Goal: Transaction & Acquisition: Obtain resource

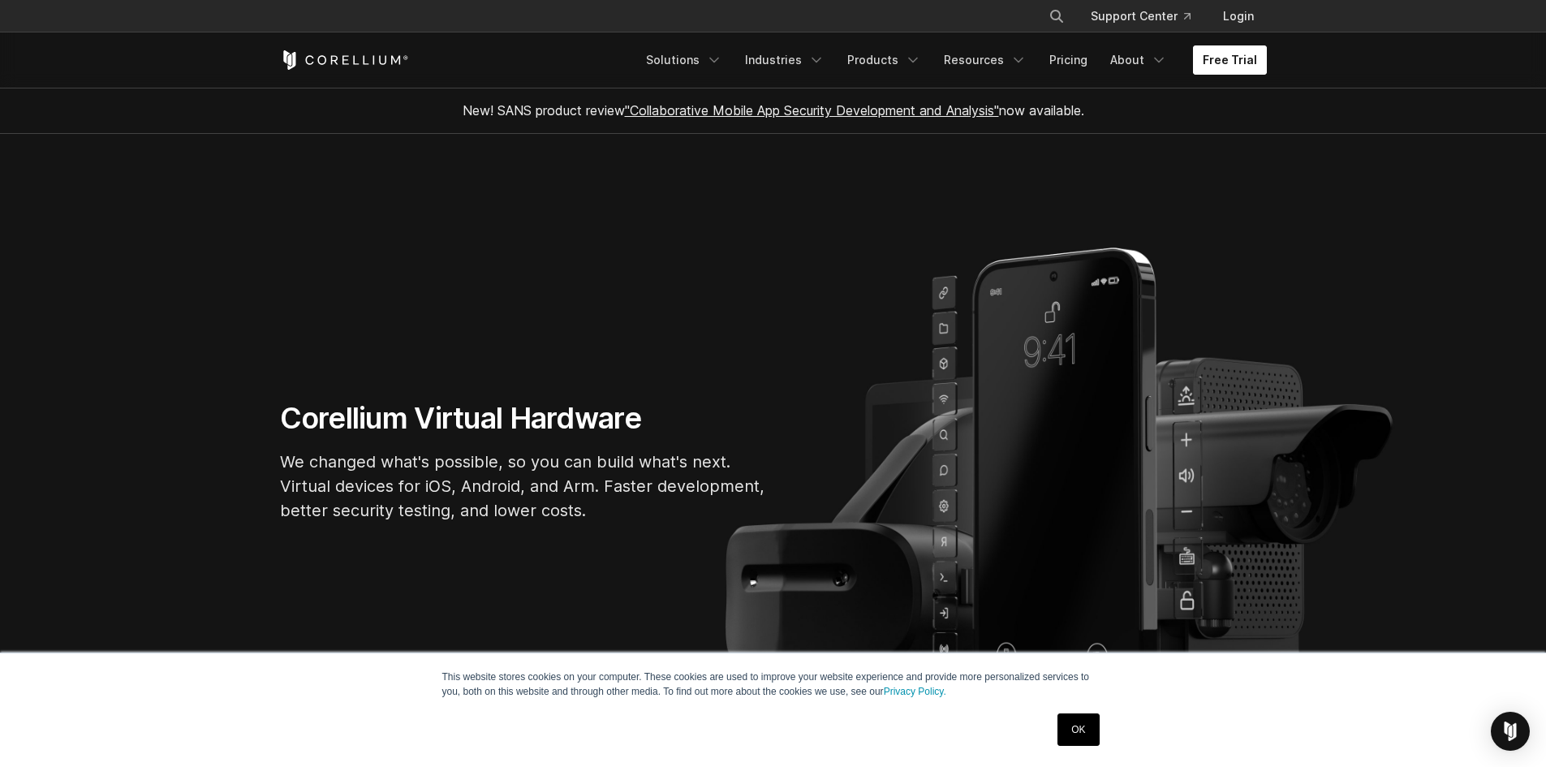
click at [1243, 66] on link "Free Trial" at bounding box center [1230, 59] width 74 height 29
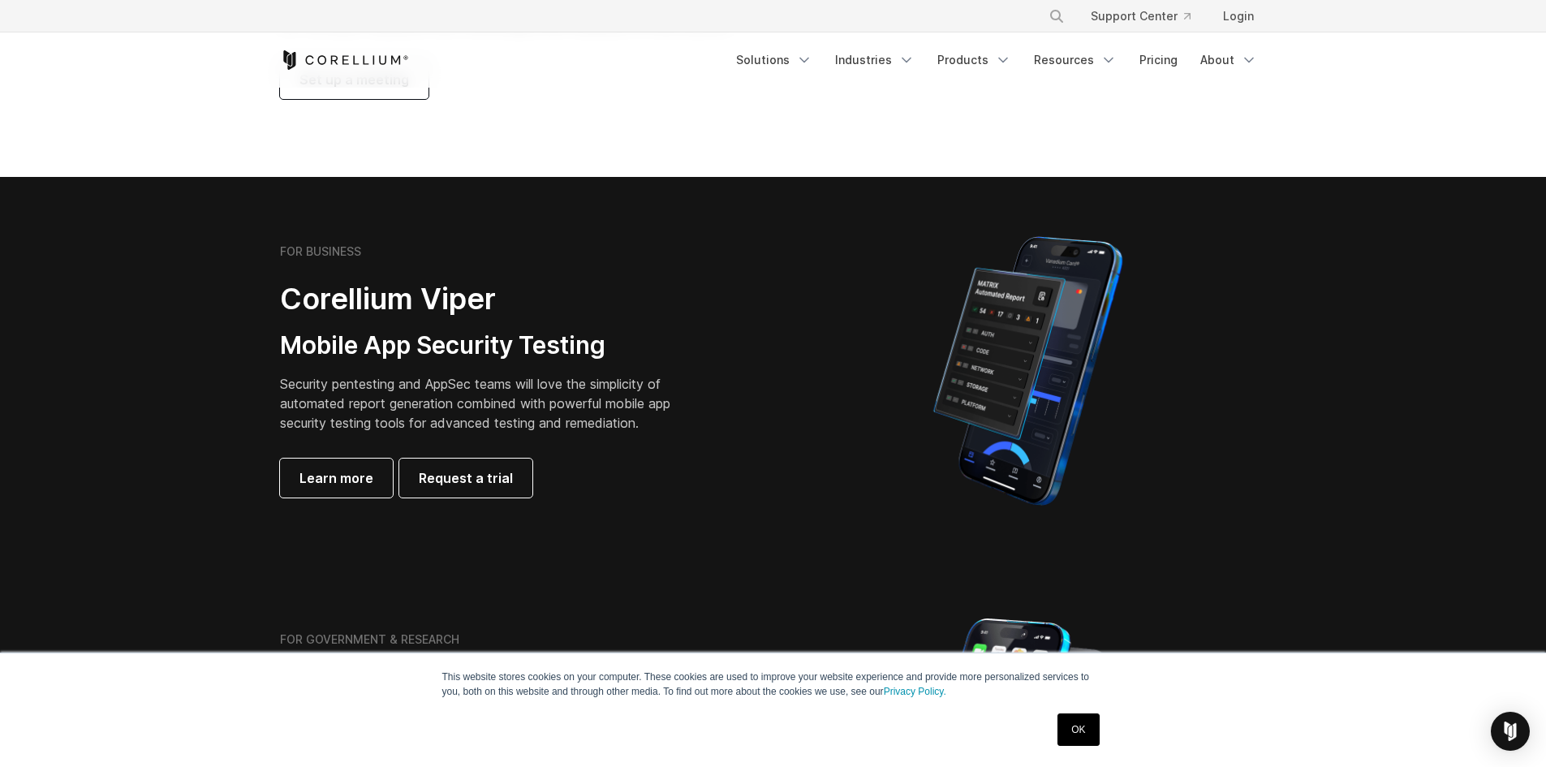
scroll to position [243, 0]
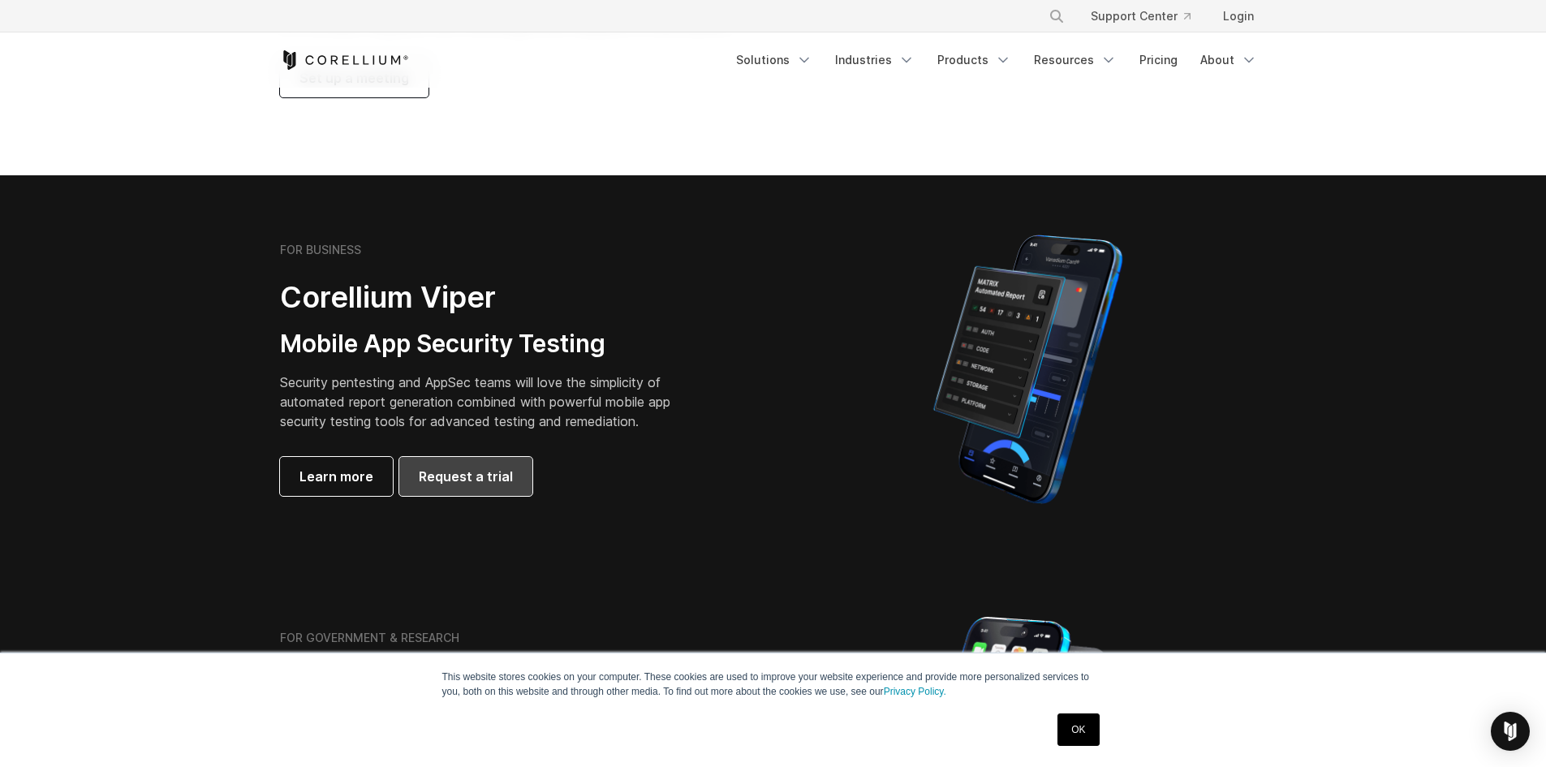
click at [493, 462] on link "Request a trial" at bounding box center [465, 476] width 133 height 39
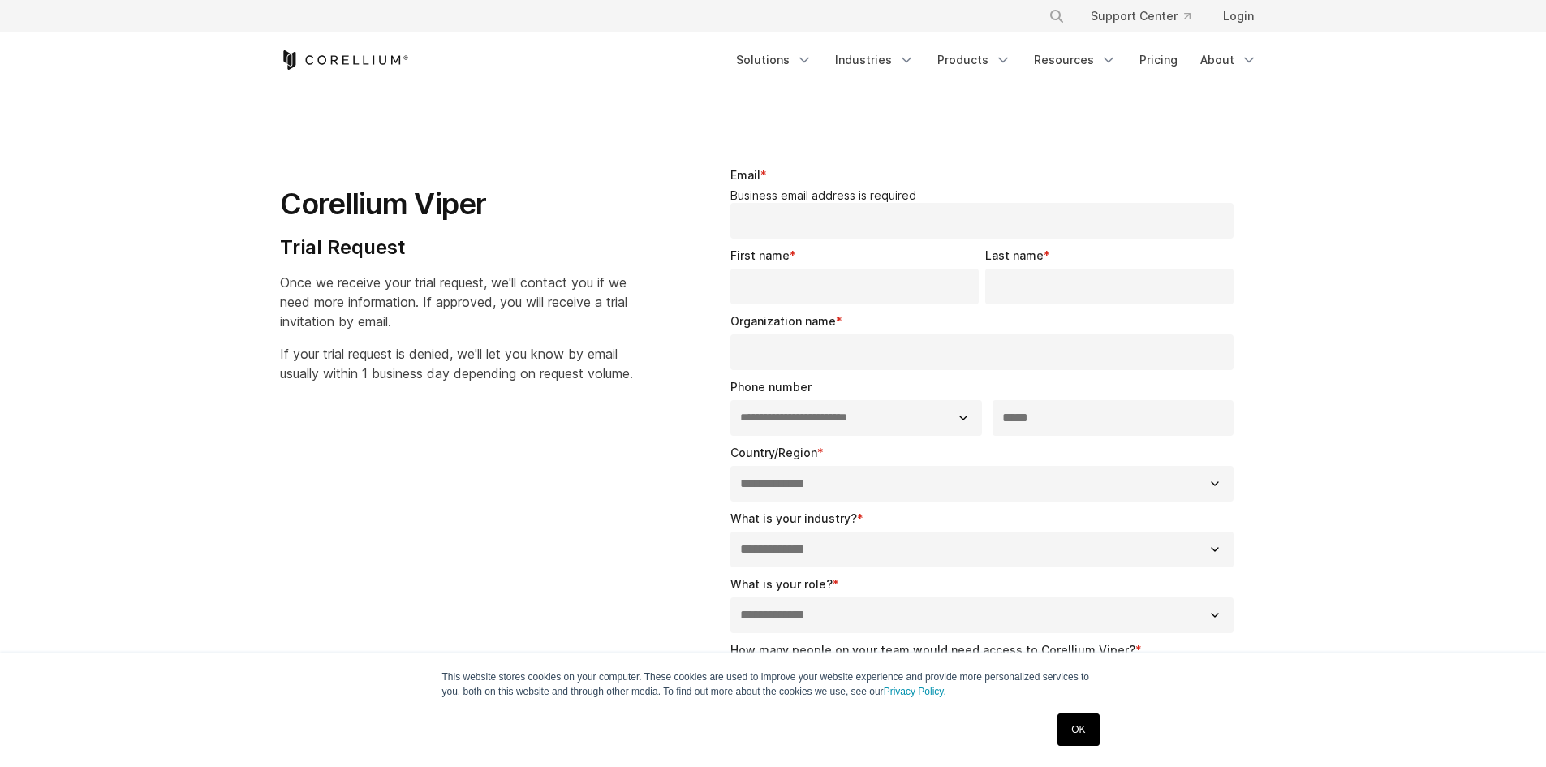
select select "**"
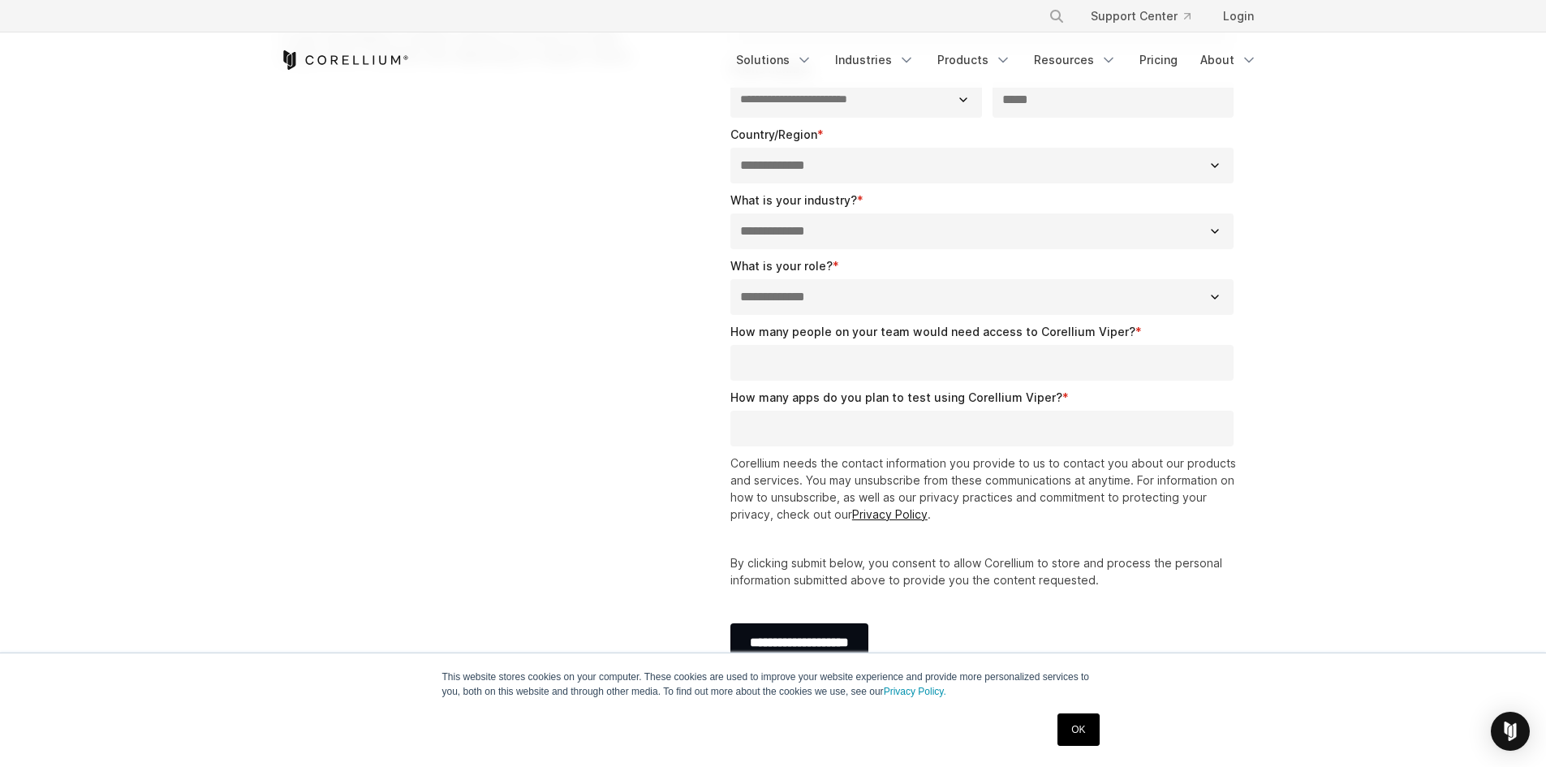
scroll to position [325, 0]
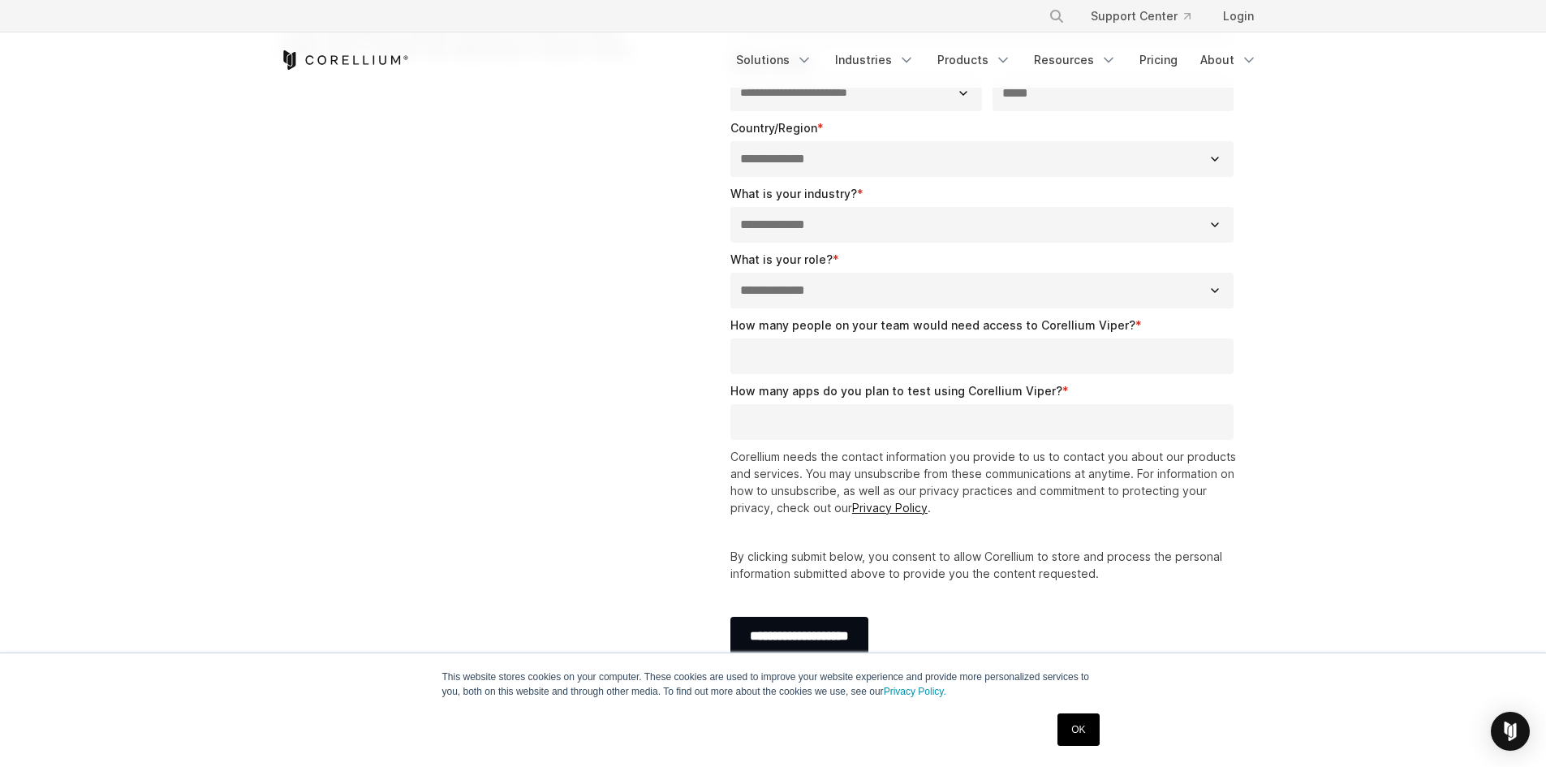
click at [407, 65] on icon "Corellium Home" at bounding box center [344, 59] width 129 height 19
